Goal: Information Seeking & Learning: Get advice/opinions

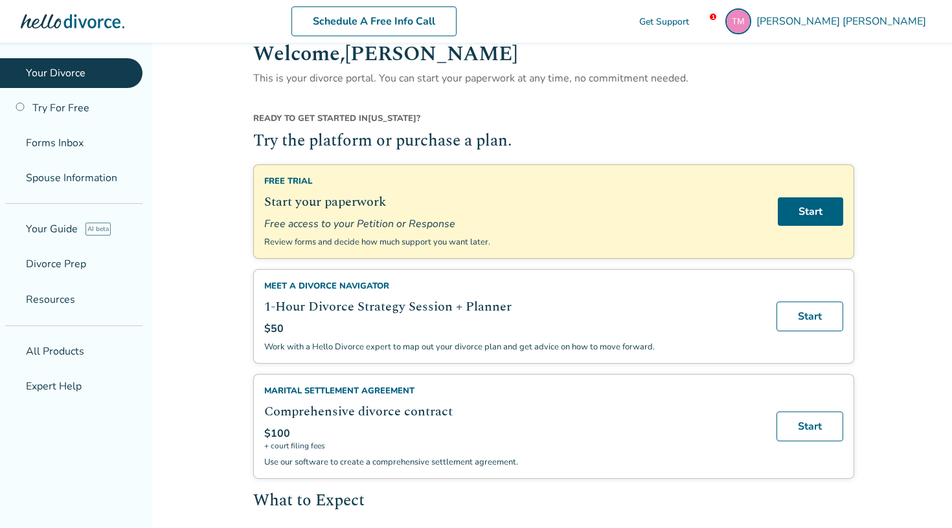
scroll to position [27, 0]
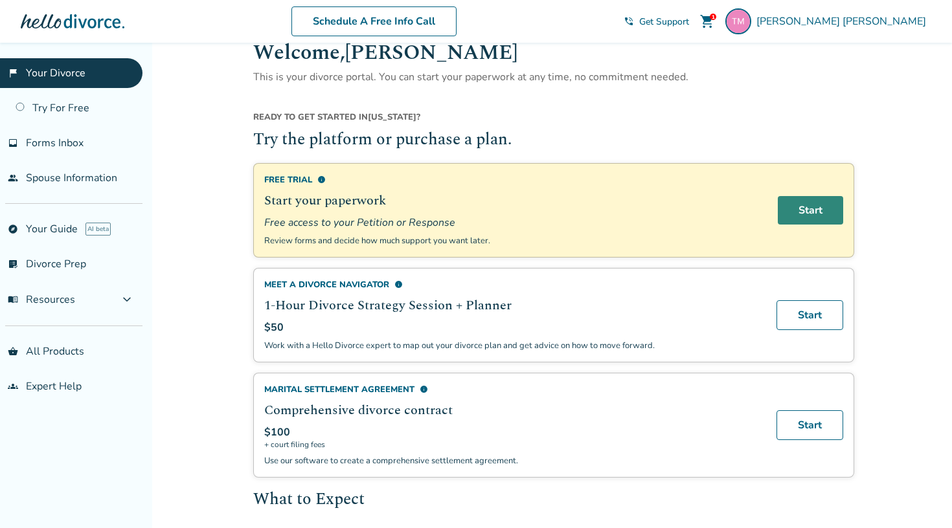
click at [820, 207] on link "Start" at bounding box center [810, 210] width 65 height 28
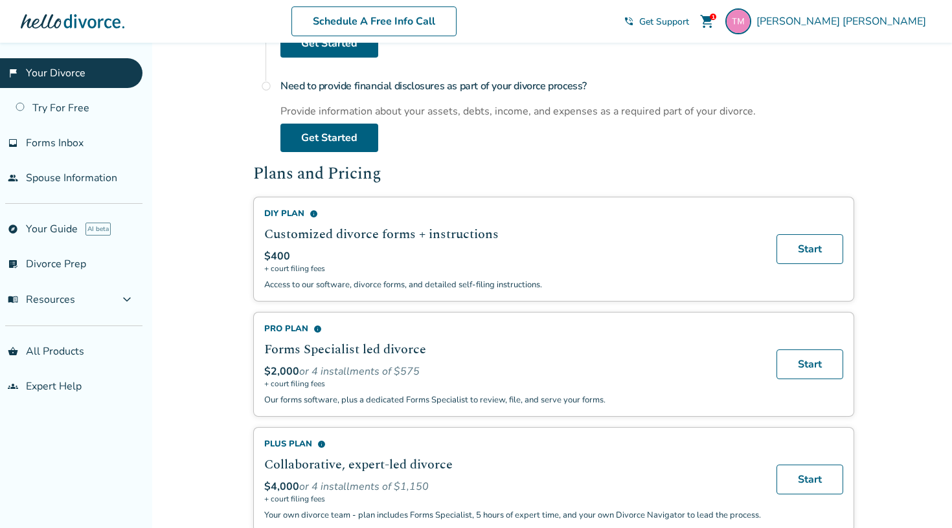
scroll to position [662, 0]
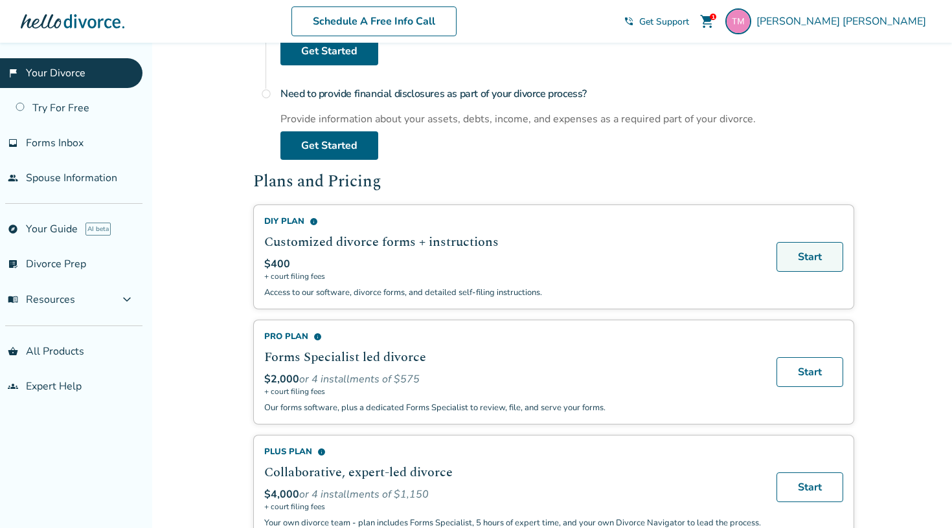
click at [809, 252] on link "Start" at bounding box center [809, 257] width 67 height 30
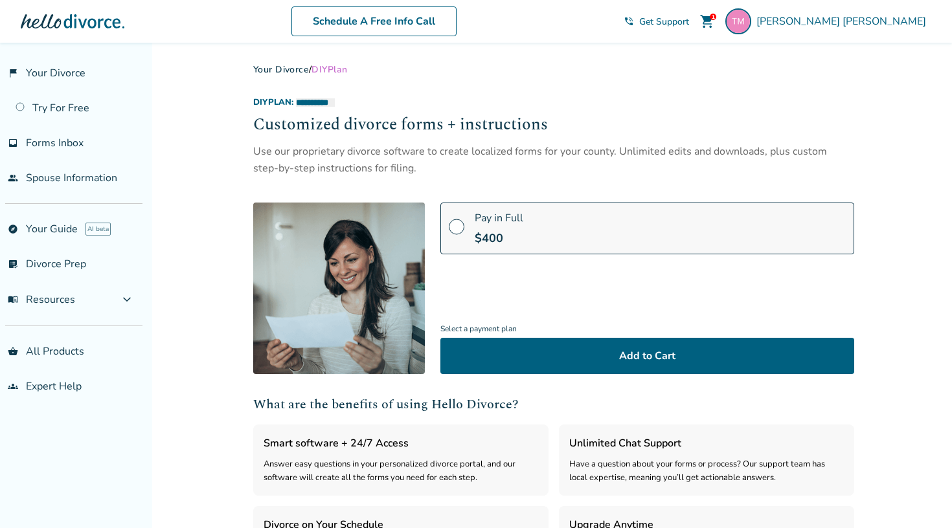
click at [715, 20] on span "shopping_cart" at bounding box center [707, 22] width 16 height 16
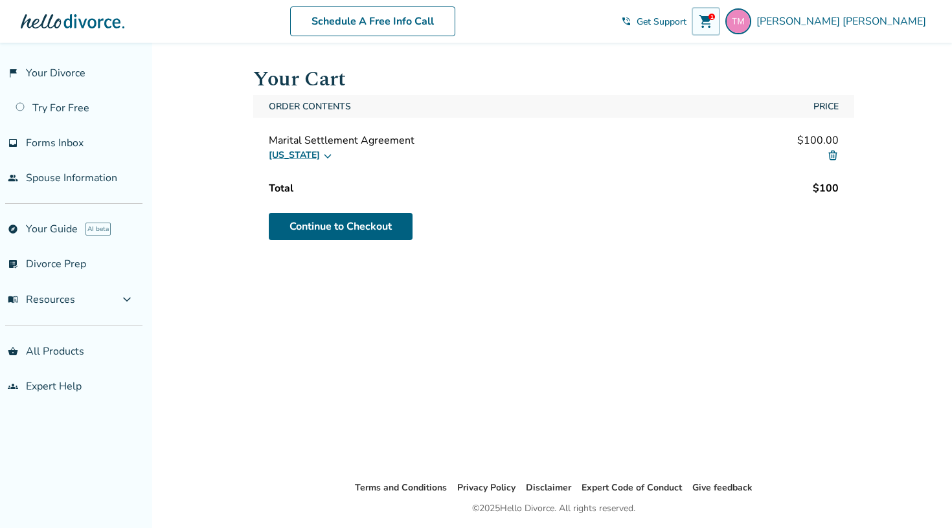
click at [322, 159] on icon at bounding box center [327, 155] width 10 height 10
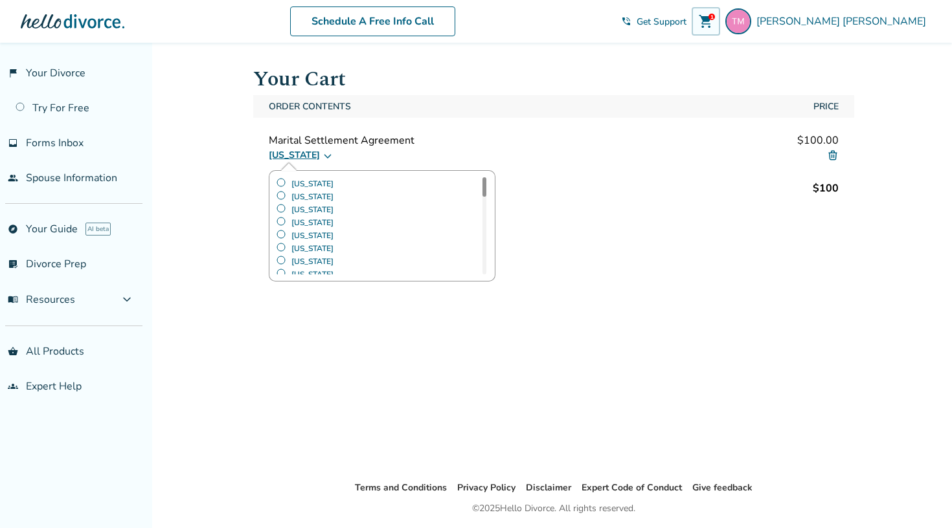
click at [467, 142] on div "Marital Settlement Agreement $100.00" at bounding box center [554, 140] width 570 height 14
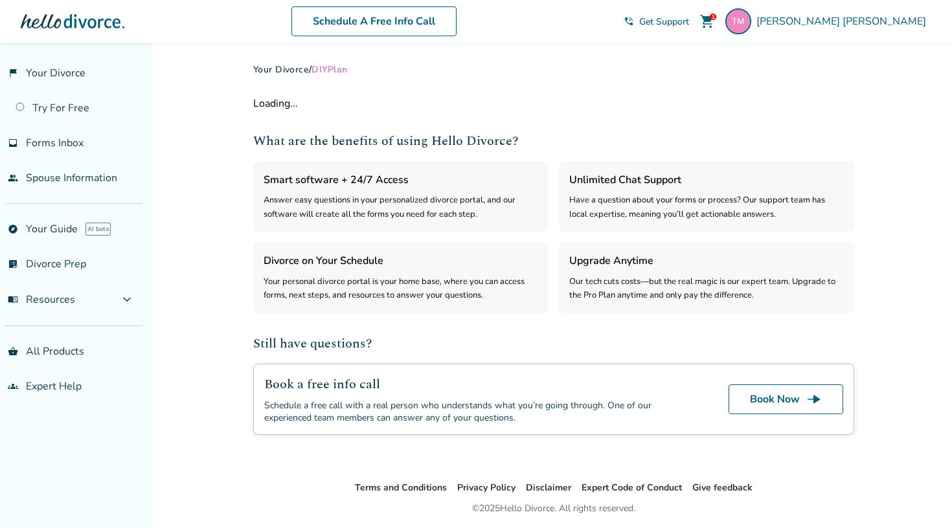
select select "***"
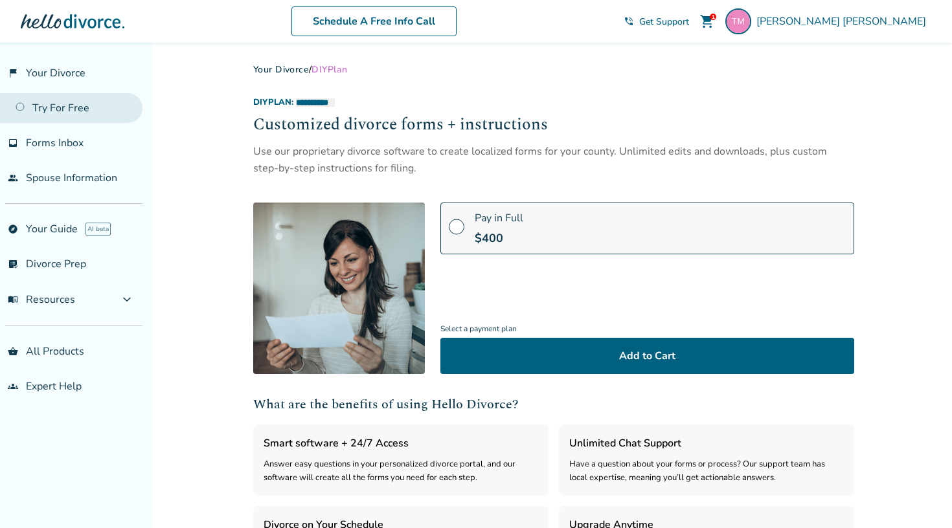
click at [74, 105] on link "Try For Free" at bounding box center [71, 108] width 142 height 30
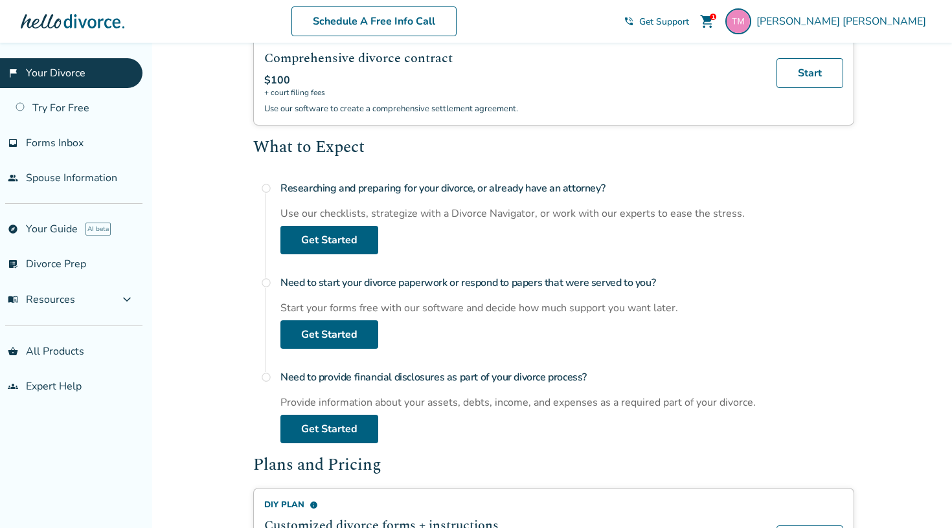
scroll to position [380, 0]
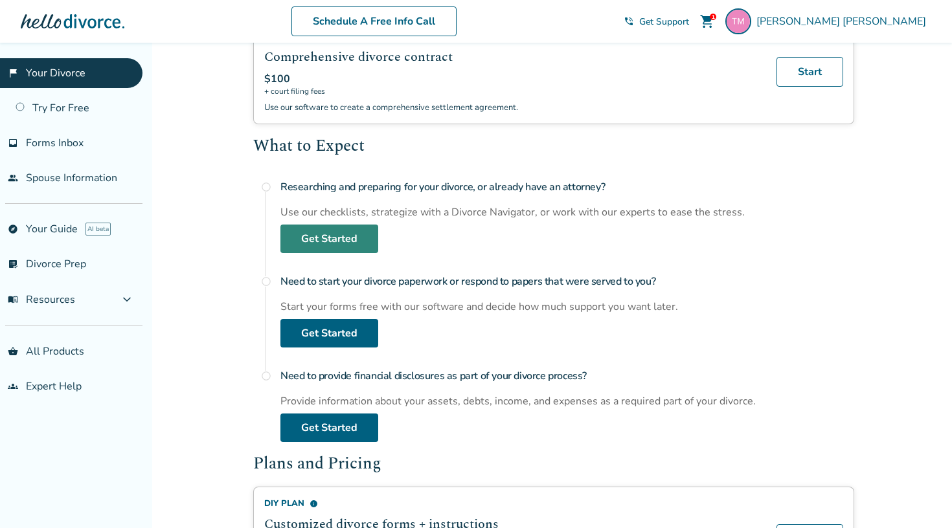
click at [318, 239] on link "Get Started" at bounding box center [329, 239] width 98 height 28
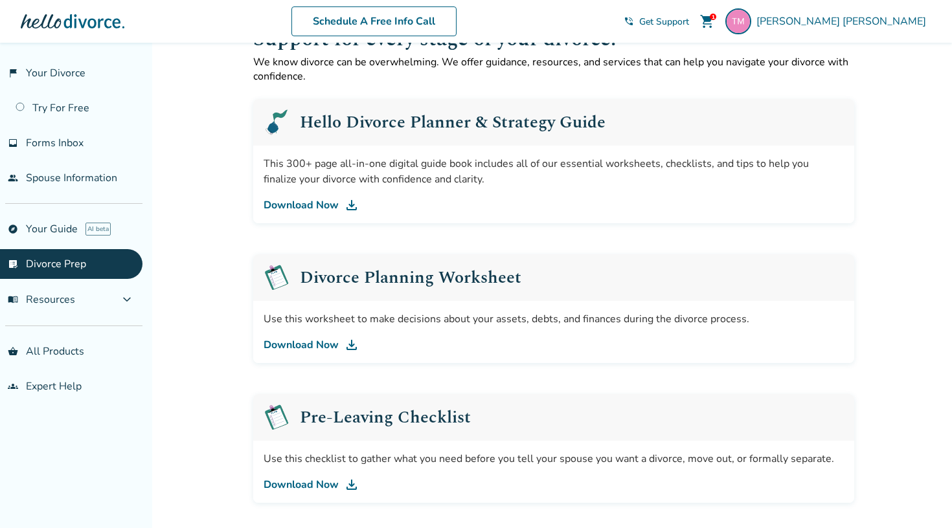
scroll to position [45, 0]
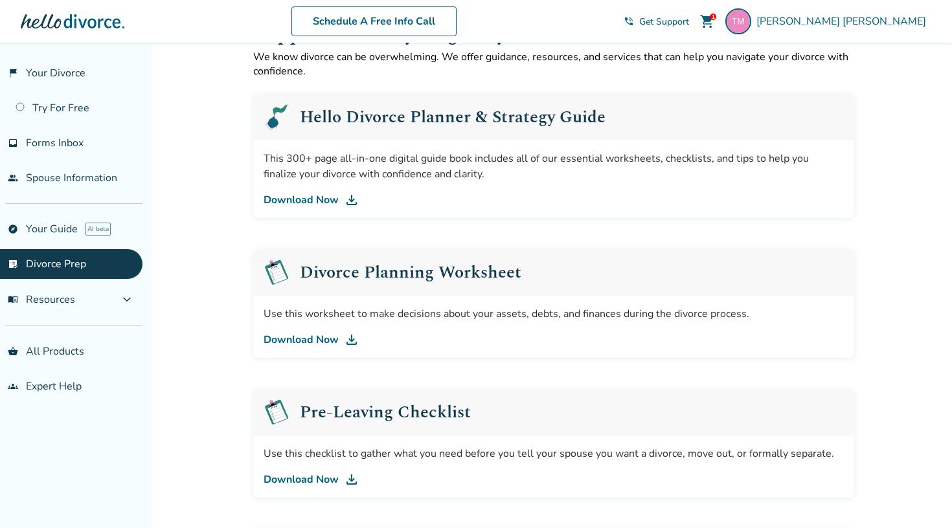
click at [349, 198] on img at bounding box center [352, 200] width 16 height 16
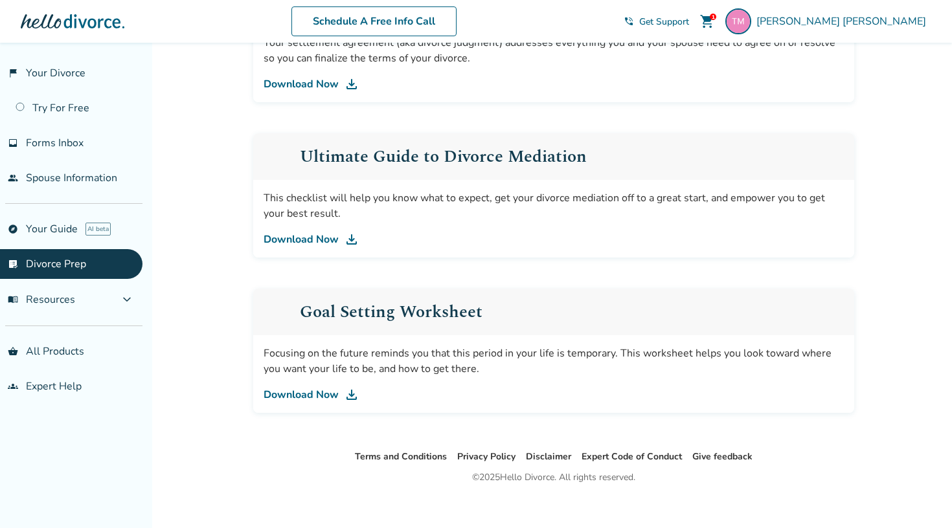
scroll to position [758, 0]
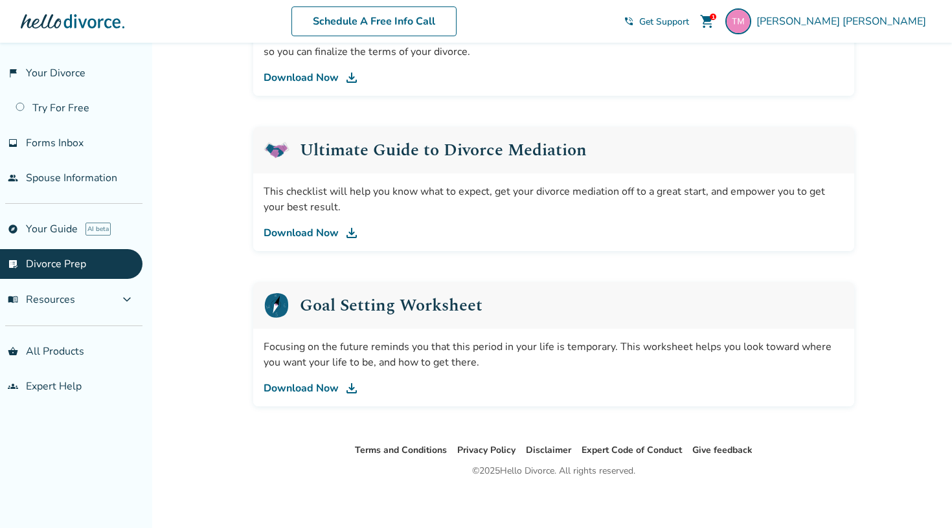
click at [350, 235] on img at bounding box center [352, 233] width 16 height 16
click at [67, 392] on link "groups Expert Help" at bounding box center [71, 387] width 142 height 30
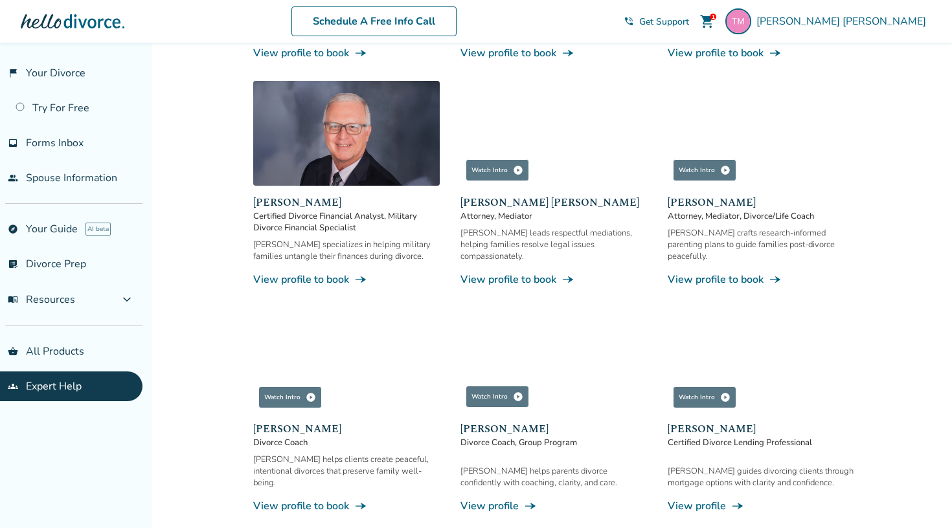
scroll to position [613, 0]
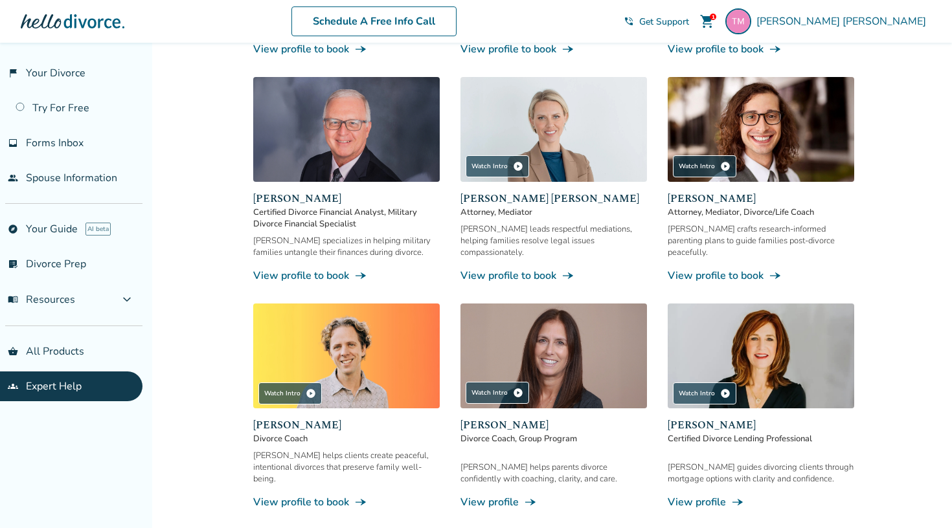
click at [551, 269] on link "View profile to book line_end_arrow_notch" at bounding box center [553, 276] width 186 height 14
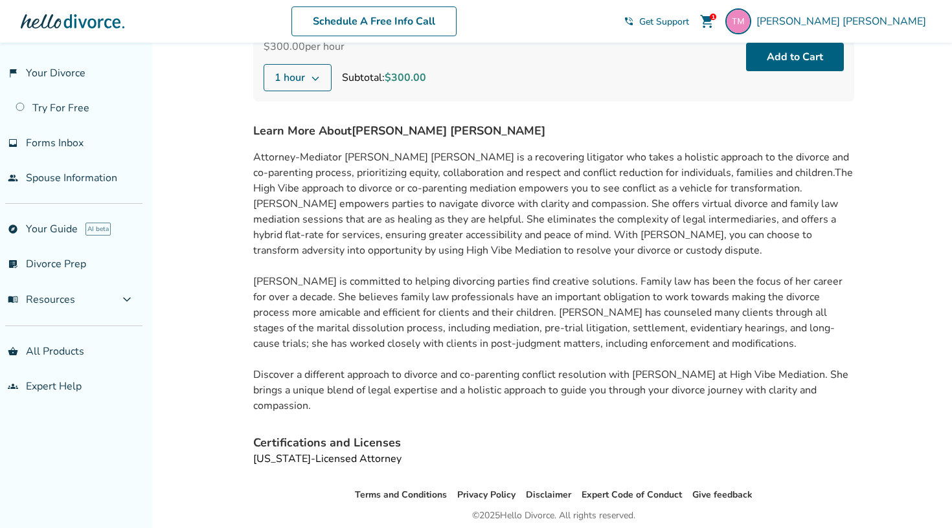
scroll to position [196, 0]
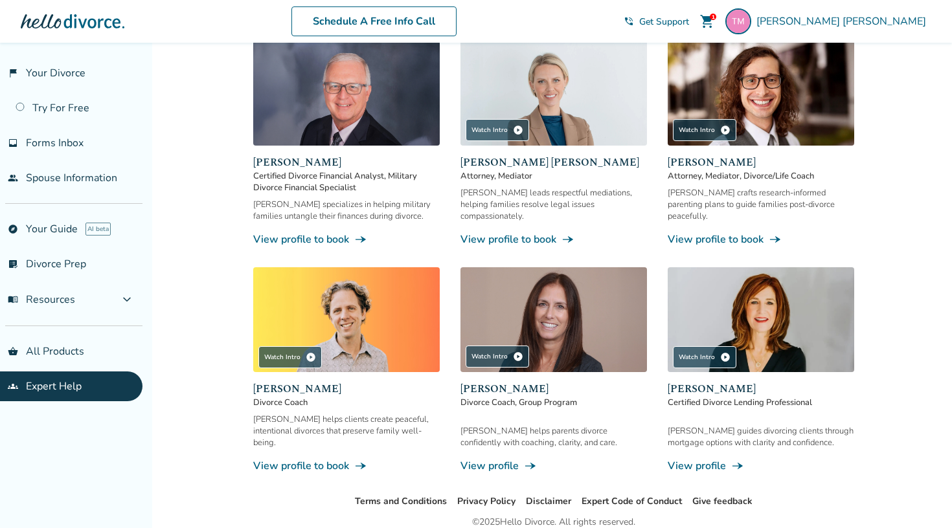
scroll to position [649, 0]
click at [507, 458] on link "View profile line_end_arrow_notch" at bounding box center [553, 465] width 186 height 14
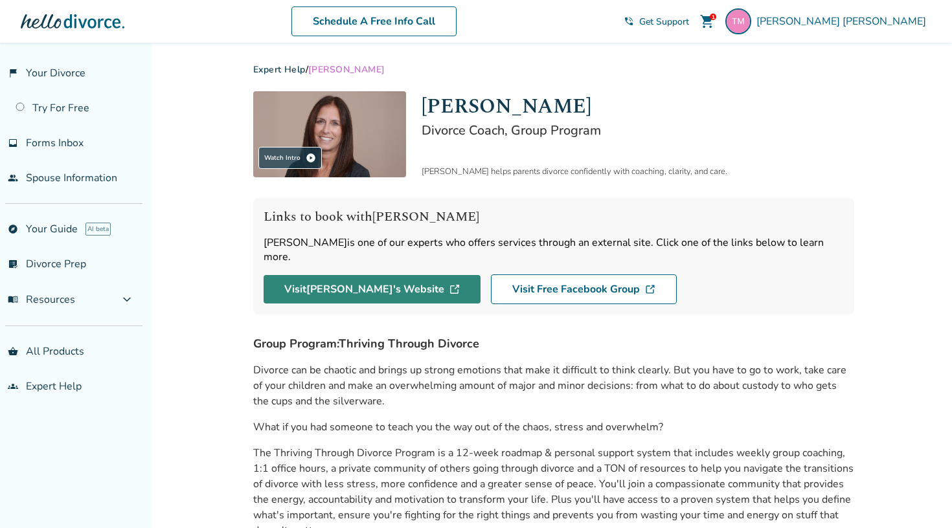
click at [346, 275] on link "Visit [PERSON_NAME] 's Website" at bounding box center [372, 289] width 217 height 28
